Goal: Task Accomplishment & Management: Use online tool/utility

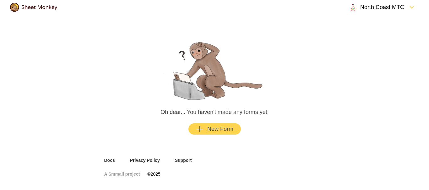
scroll to position [10, 0]
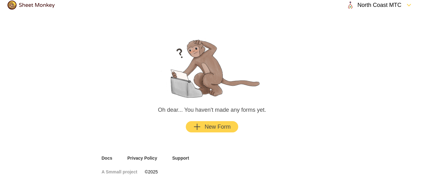
click at [212, 129] on div "New Form" at bounding box center [211, 127] width 37 height 8
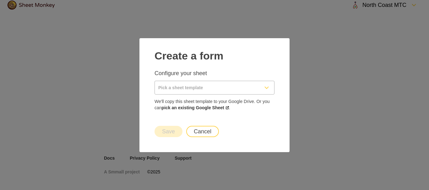
click at [221, 87] on input "Pick a sheet template" at bounding box center [207, 87] width 104 height 13
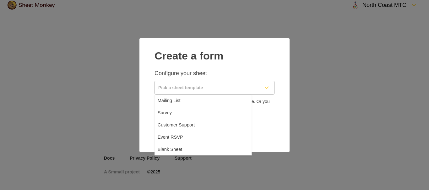
click at [221, 87] on input "Pick a sheet template" at bounding box center [207, 87] width 104 height 13
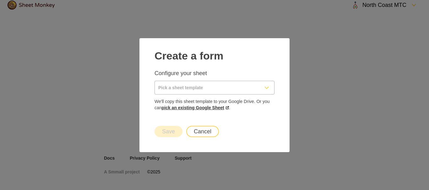
click at [185, 109] on link "pick an existing Google Sheet" at bounding box center [195, 107] width 67 height 5
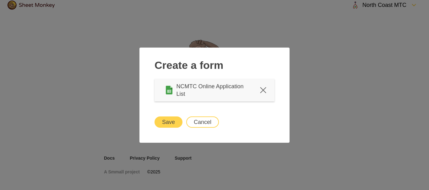
click at [170, 121] on button "Save" at bounding box center [168, 122] width 28 height 11
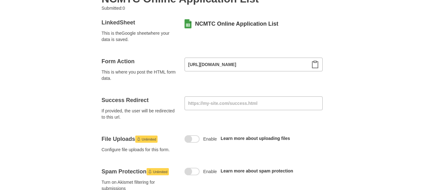
scroll to position [31, 0]
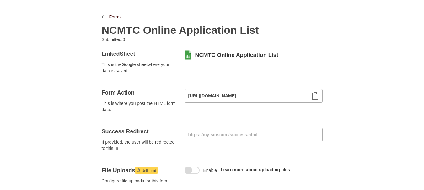
click at [315, 96] on icon "Clipboard" at bounding box center [315, 96] width 8 height 8
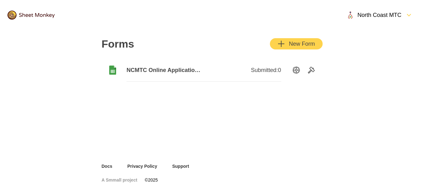
click at [153, 69] on span "NCMTC Online Application List" at bounding box center [164, 71] width 77 height 8
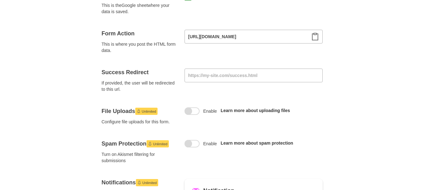
scroll to position [31, 0]
